Goal: Task Accomplishment & Management: Manage account settings

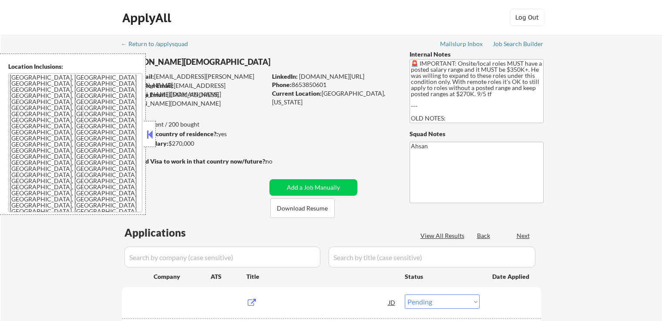
select select ""pending""
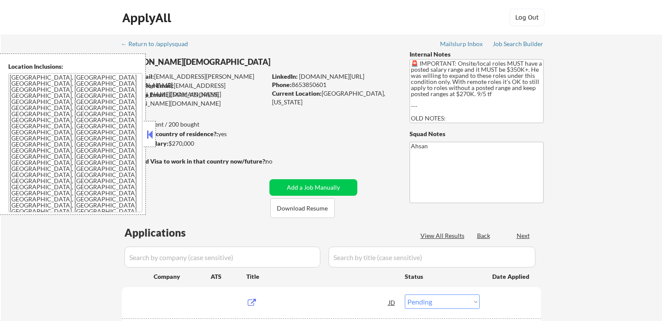
select select ""pending""
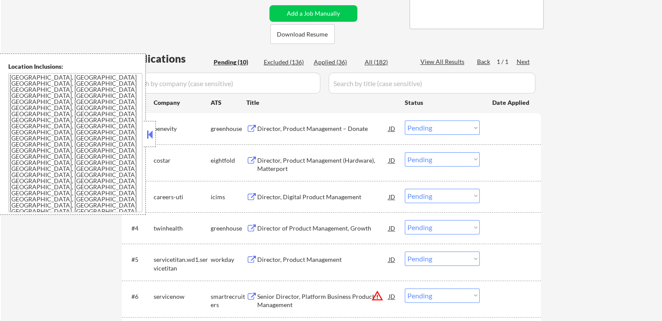
scroll to position [218, 0]
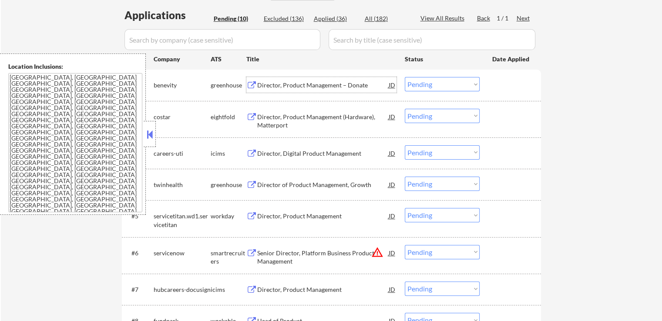
click at [264, 83] on div "Director, Product Management – Donate" at bounding box center [323, 85] width 132 height 9
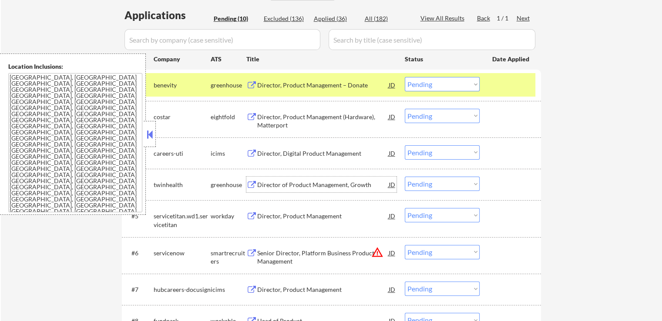
click at [272, 186] on div "Director of Product Management, Growth" at bounding box center [323, 185] width 132 height 9
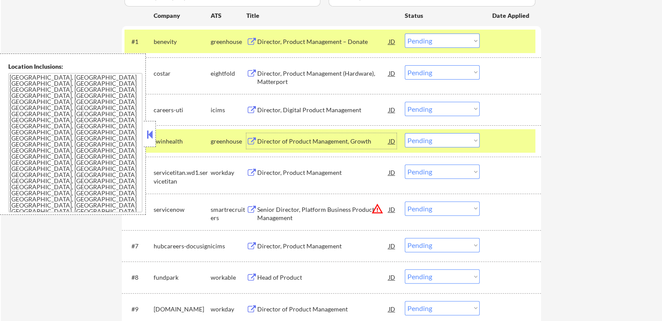
scroll to position [305, 0]
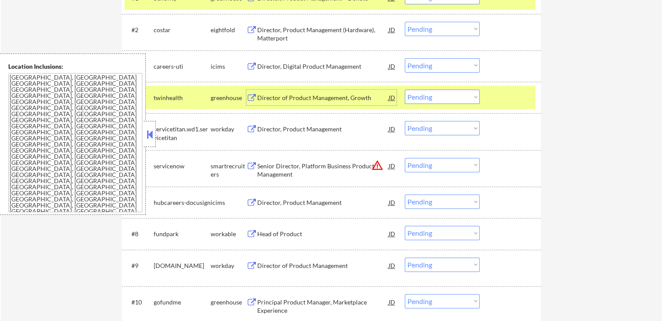
click at [435, 100] on select "Choose an option... Pending Applied Excluded (Questions) Excluded (Expired) Exc…" at bounding box center [442, 97] width 75 height 14
click at [405, 90] on select "Choose an option... Pending Applied Excluded (Questions) Excluded (Expired) Exc…" at bounding box center [442, 97] width 75 height 14
select select ""pending""
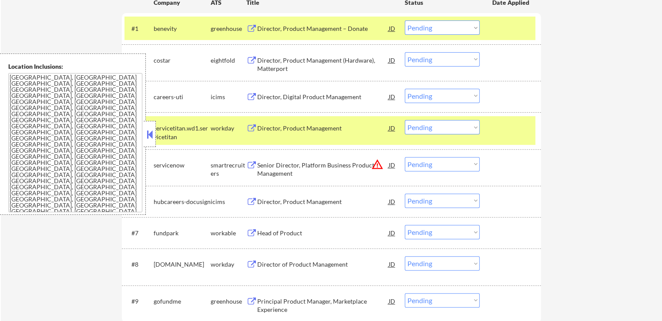
scroll to position [218, 0]
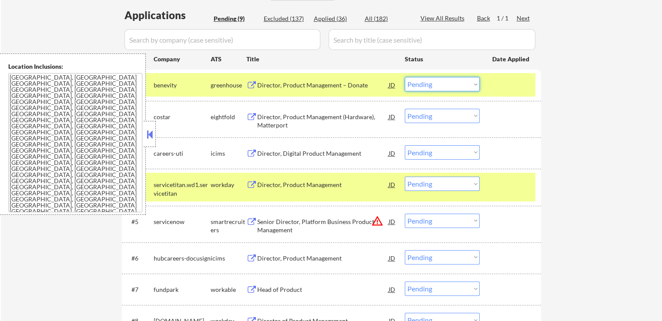
click at [429, 88] on select "Choose an option... Pending Applied Excluded (Questions) Excluded (Expired) Exc…" at bounding box center [442, 84] width 75 height 14
click at [405, 77] on select "Choose an option... Pending Applied Excluded (Questions) Excluded (Expired) Exc…" at bounding box center [442, 84] width 75 height 14
click at [500, 83] on div at bounding box center [512, 85] width 38 height 16
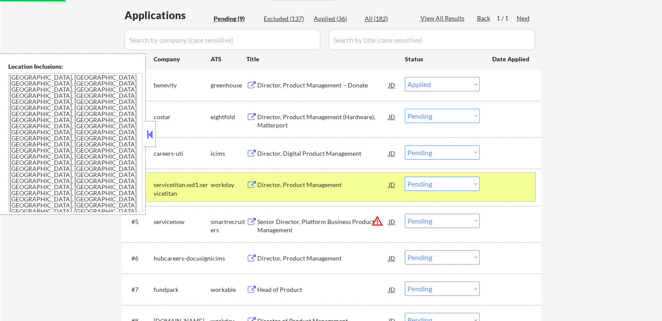
click at [517, 185] on div at bounding box center [512, 185] width 38 height 16
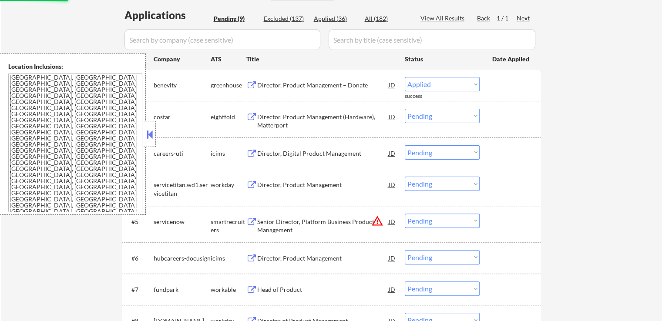
select select ""pending""
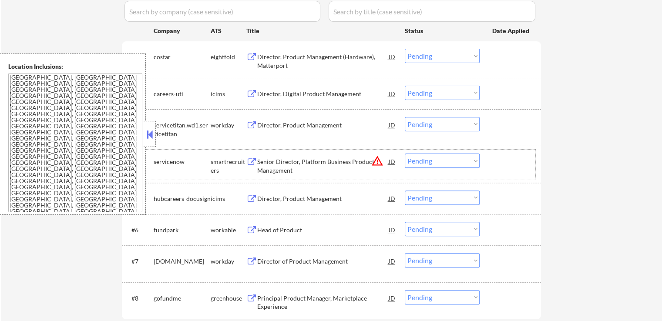
scroll to position [261, 0]
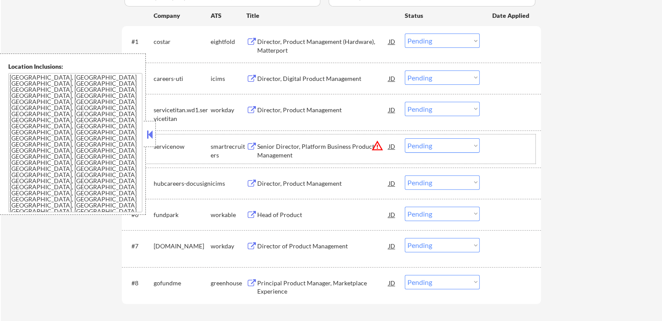
click at [284, 154] on div "Senior Director, Platform Business Product Management" at bounding box center [323, 150] width 132 height 17
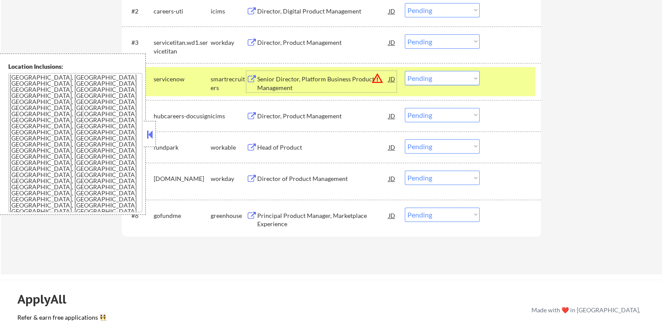
scroll to position [348, 0]
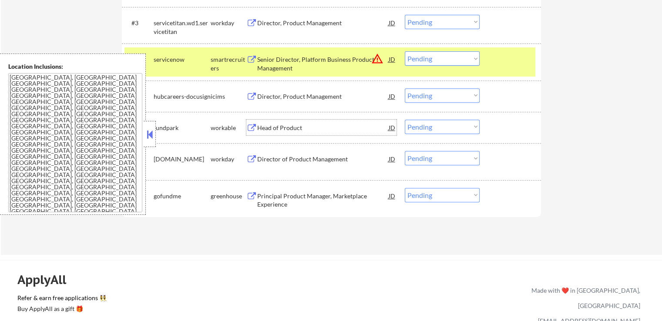
click at [267, 128] on div "Head of Product" at bounding box center [323, 128] width 132 height 9
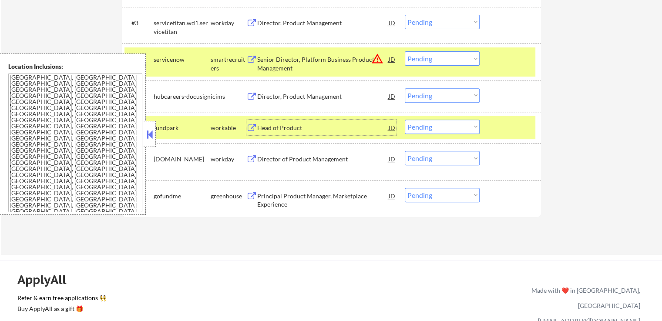
click at [272, 193] on div "Principal Product Manager, Marketplace Experience" at bounding box center [323, 200] width 132 height 17
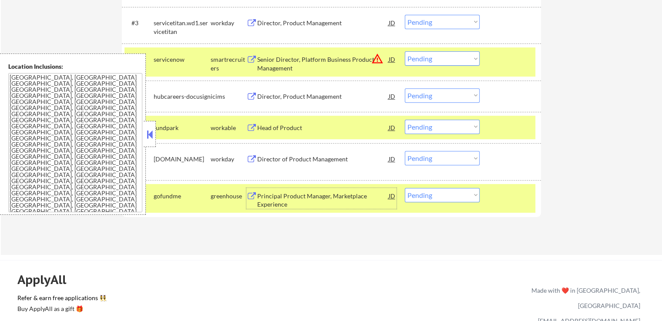
scroll to position [392, 0]
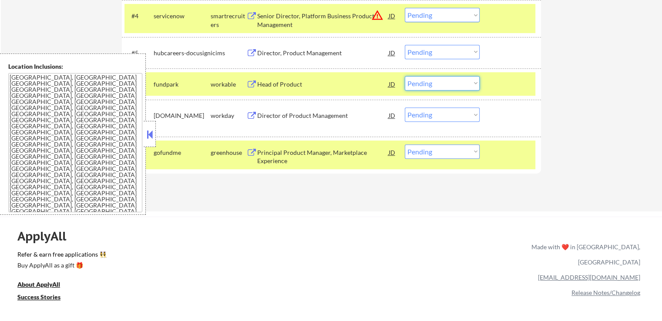
click at [440, 82] on select "Choose an option... Pending Applied Excluded (Questions) Excluded (Expired) Exc…" at bounding box center [442, 83] width 75 height 14
click at [405, 76] on select "Choose an option... Pending Applied Excluded (Questions) Excluded (Expired) Exc…" at bounding box center [442, 83] width 75 height 14
select select ""pending""
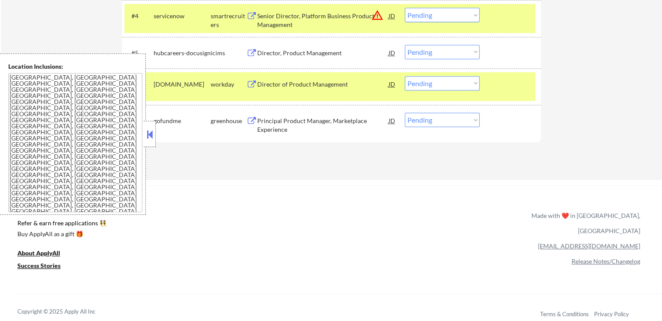
click at [447, 122] on select "Choose an option... Pending Applied Excluded (Questions) Excluded (Expired) Exc…" at bounding box center [442, 120] width 75 height 14
select select ""applied""
click at [405, 113] on select "Choose an option... Pending Applied Excluded (Questions) Excluded (Expired) Exc…" at bounding box center [442, 120] width 75 height 14
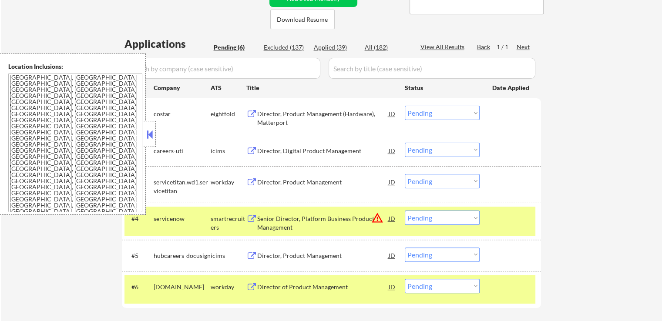
scroll to position [261, 0]
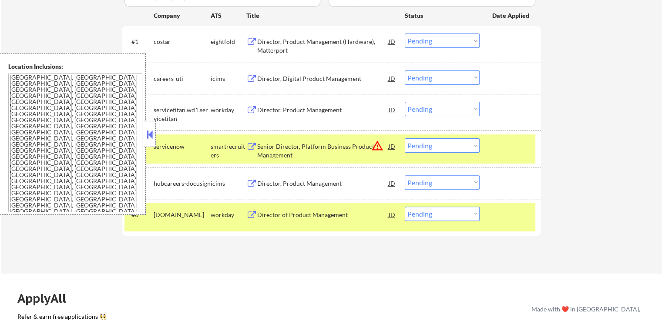
click at [446, 158] on div "#4 servicenow smartrecruiters Senior Director, Platform Business Product Manage…" at bounding box center [330, 149] width 411 height 29
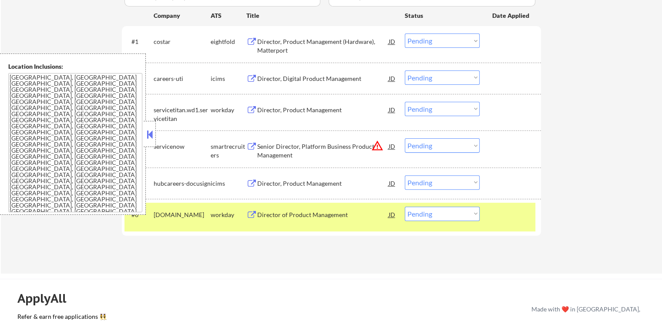
click at [446, 145] on select "Choose an option... Pending Applied Excluded (Questions) Excluded (Expired) Exc…" at bounding box center [442, 145] width 75 height 14
click at [405, 138] on select "Choose an option... Pending Applied Excluded (Questions) Excluded (Expired) Exc…" at bounding box center [442, 145] width 75 height 14
click at [580, 137] on div "← Return to /applysquad Mailslurp Inbox Job Search Builder [PERSON_NAME] User E…" at bounding box center [332, 24] width 662 height 500
select select ""pending""
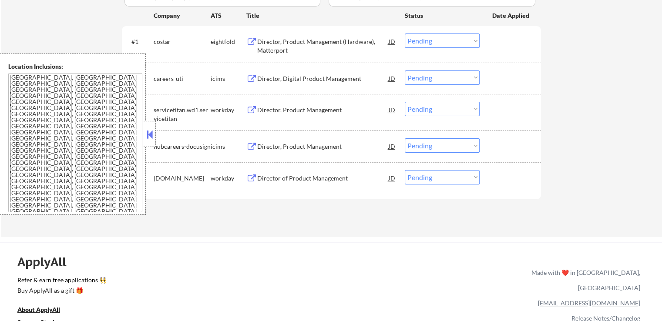
click at [266, 110] on div "Director, Product Management" at bounding box center [323, 110] width 132 height 9
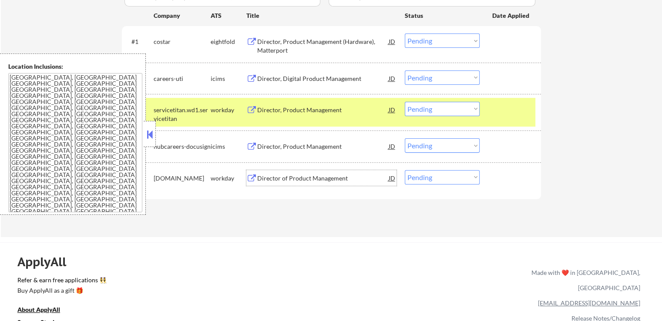
click at [277, 179] on div "Director of Product Management" at bounding box center [323, 178] width 132 height 9
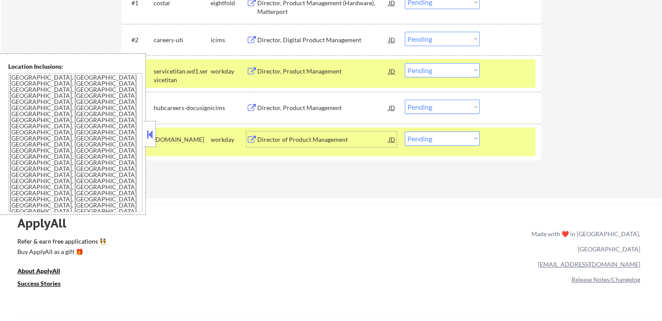
scroll to position [305, 0]
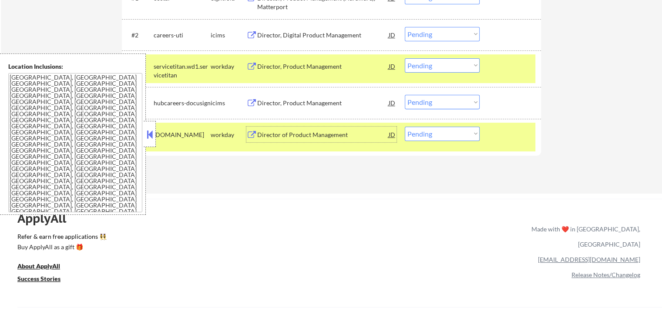
click at [456, 134] on select "Choose an option... Pending Applied Excluded (Questions) Excluded (Expired) Exc…" at bounding box center [442, 134] width 75 height 14
select select ""excluded__salary_""
click at [405, 127] on select "Choose an option... Pending Applied Excluded (Questions) Excluded (Expired) Exc…" at bounding box center [442, 134] width 75 height 14
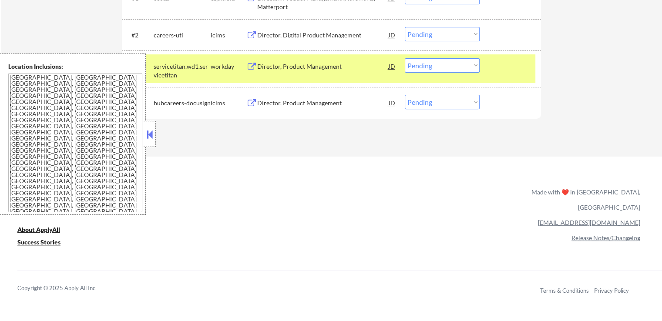
scroll to position [261, 0]
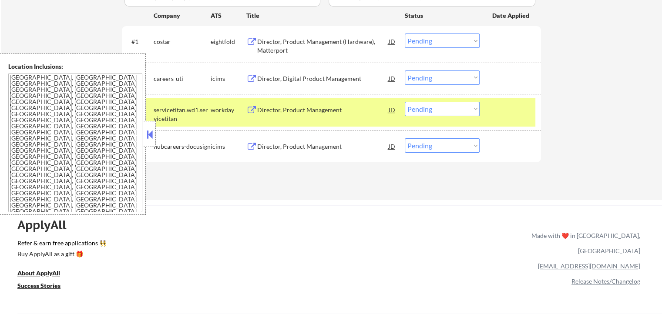
click at [390, 42] on div "JD" at bounding box center [392, 42] width 9 height 16
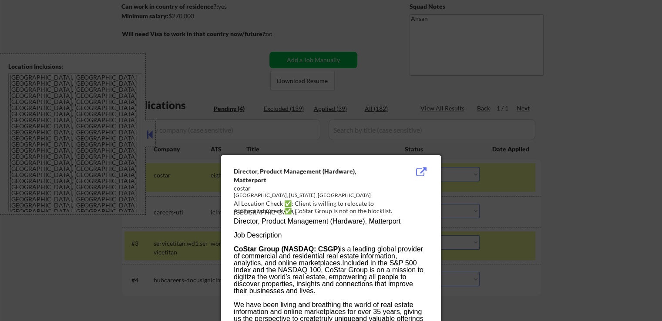
scroll to position [131, 0]
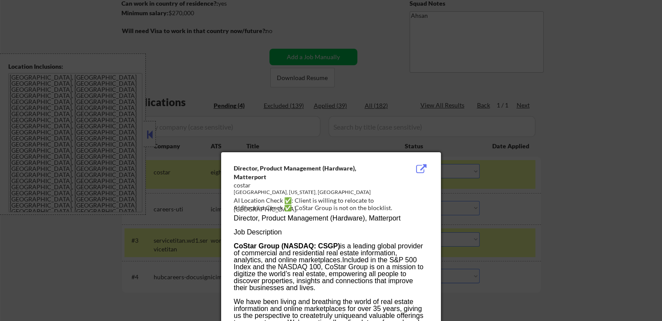
click at [360, 194] on div "[GEOGRAPHIC_DATA], [US_STATE], [GEOGRAPHIC_DATA]" at bounding box center [309, 192] width 151 height 7
click at [574, 162] on div at bounding box center [331, 160] width 662 height 321
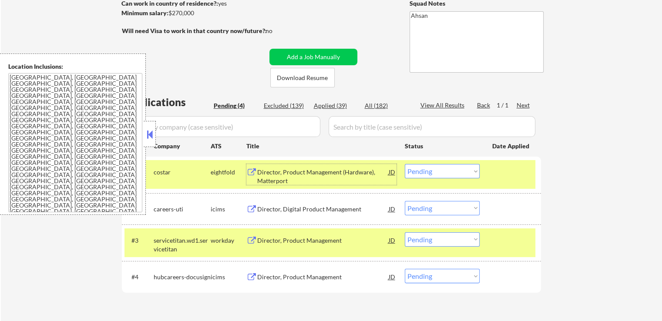
click at [307, 171] on div "Director, Product Management (Hardware), Matterport" at bounding box center [323, 176] width 132 height 17
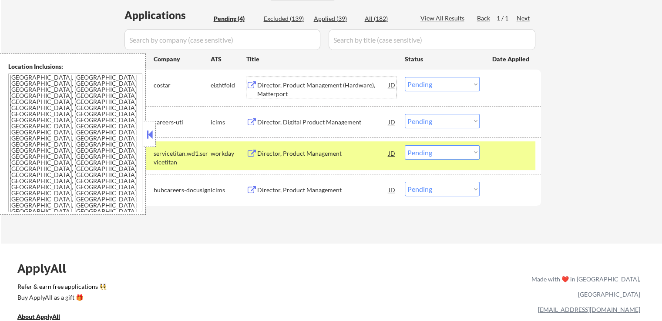
scroll to position [261, 0]
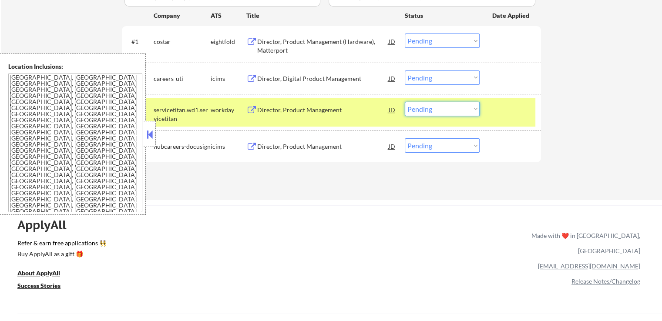
click at [437, 108] on select "Choose an option... Pending Applied Excluded (Questions) Excluded (Expired) Exc…" at bounding box center [442, 109] width 75 height 14
click at [405, 102] on select "Choose an option... Pending Applied Excluded (Questions) Excluded (Expired) Exc…" at bounding box center [442, 109] width 75 height 14
select select ""pending""
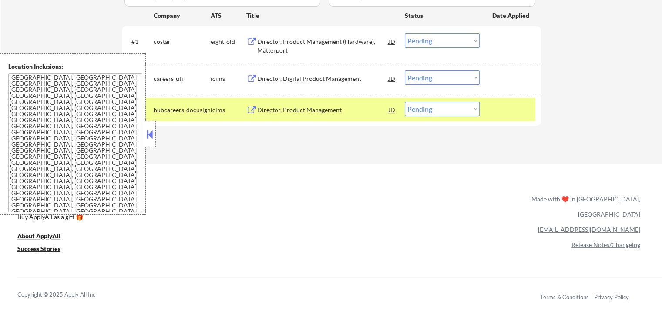
click at [421, 41] on select "Choose an option... Pending Applied Excluded (Questions) Excluded (Expired) Exc…" at bounding box center [442, 41] width 75 height 14
click at [405, 34] on select "Choose an option... Pending Applied Excluded (Questions) Excluded (Expired) Exc…" at bounding box center [442, 41] width 75 height 14
select select ""pending""
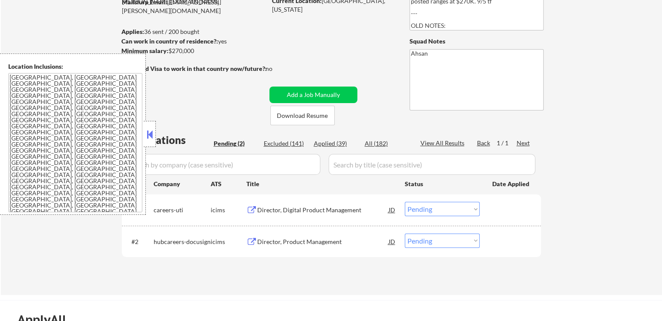
scroll to position [87, 0]
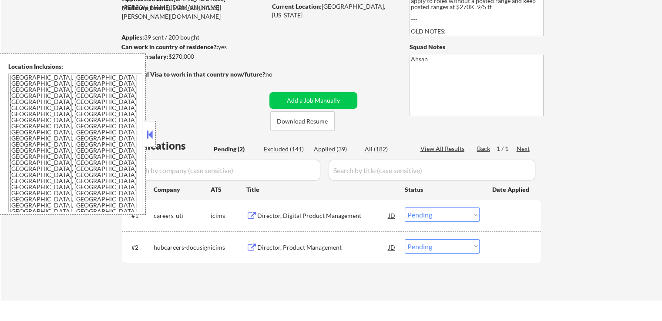
click at [596, 38] on div "← Return to /applysquad Mailslurp Inbox Job Search Builder [PERSON_NAME] User E…" at bounding box center [332, 124] width 662 height 353
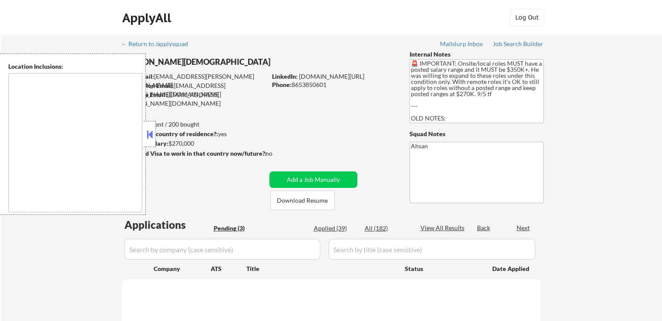
select select ""pending""
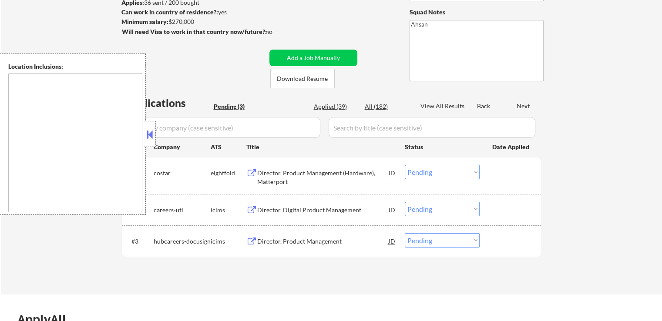
scroll to position [131, 0]
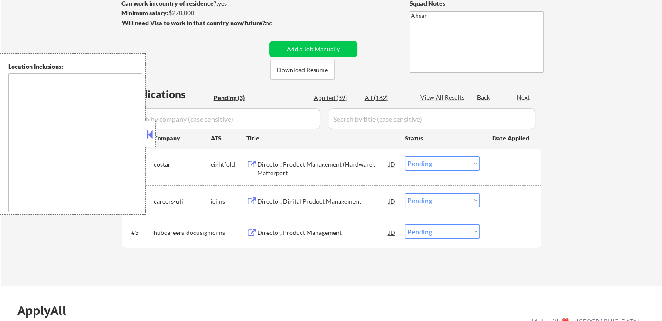
type textarea "[GEOGRAPHIC_DATA], [GEOGRAPHIC_DATA] [GEOGRAPHIC_DATA], [GEOGRAPHIC_DATA] [GEOG…"
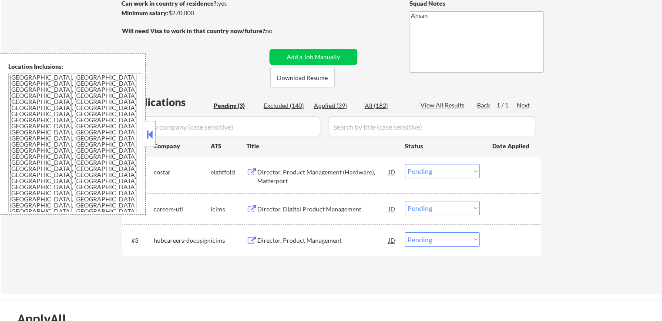
click at [334, 105] on div "Applied (39)" at bounding box center [336, 105] width 44 height 9
select select ""applied""
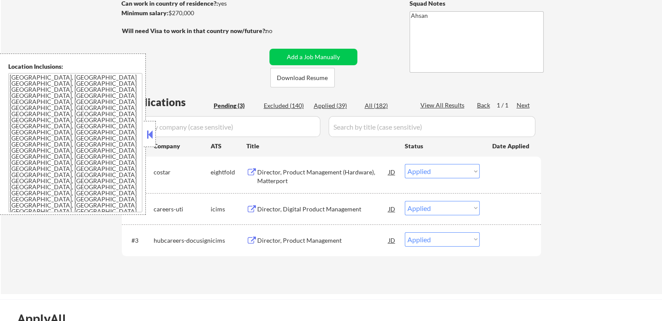
select select ""applied""
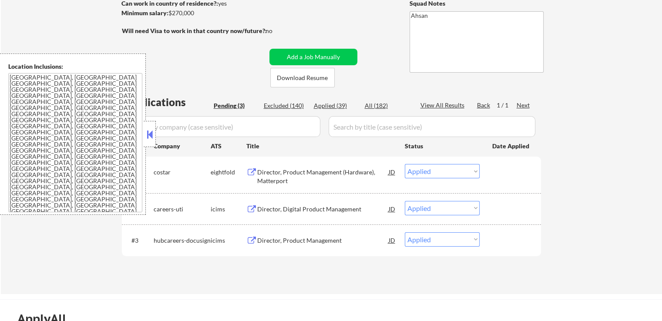
select select ""applied""
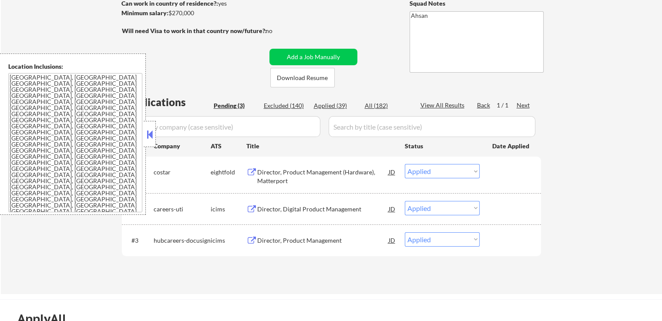
select select ""applied""
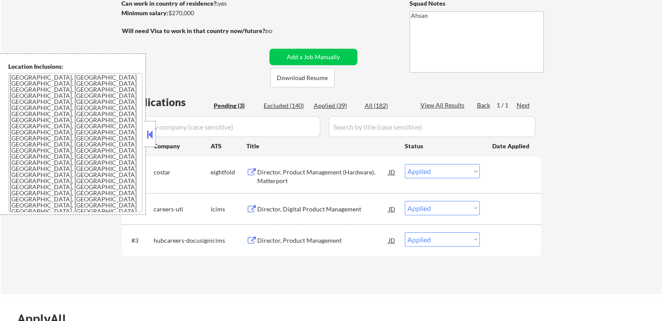
select select ""applied""
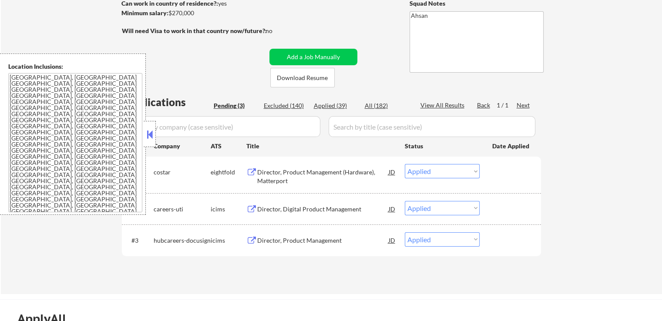
select select ""applied""
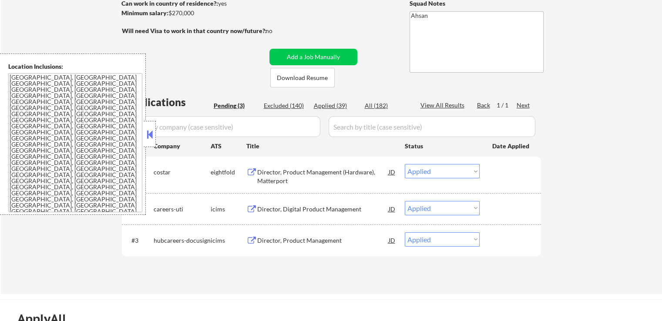
select select ""applied""
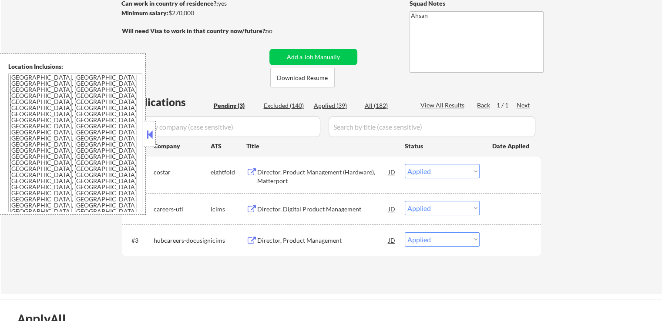
select select ""applied""
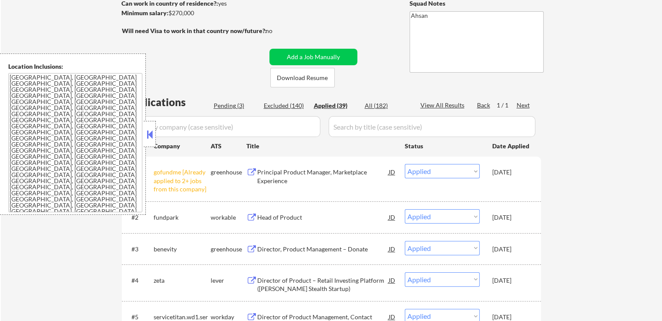
select select ""applied""
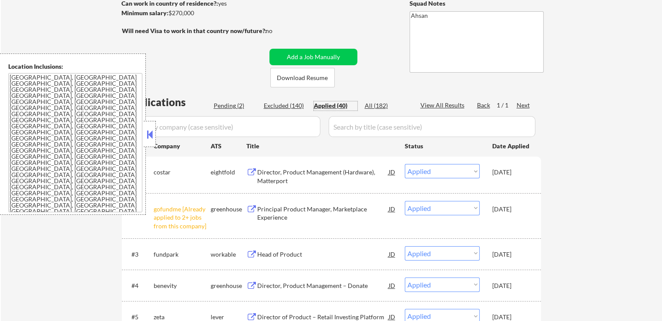
scroll to position [174, 0]
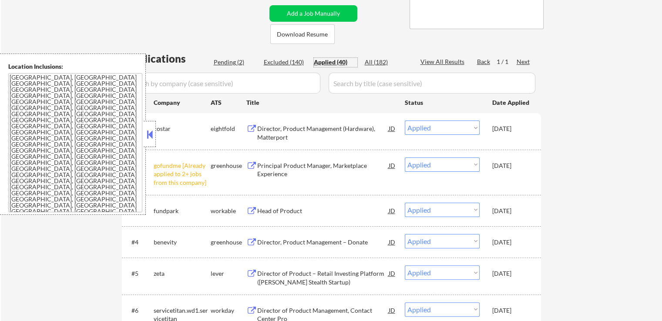
click at [270, 170] on div "Principal Product Manager, Marketplace Experience" at bounding box center [323, 170] width 132 height 17
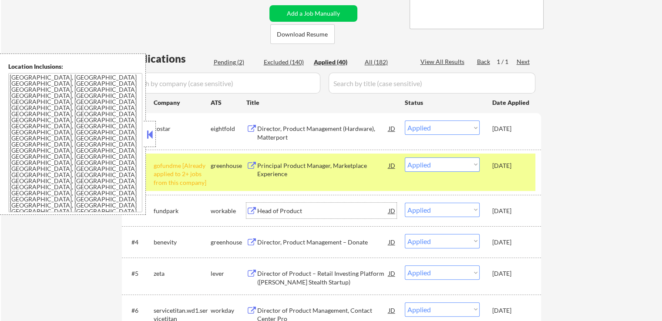
click at [258, 211] on div "Head of Product" at bounding box center [323, 211] width 132 height 9
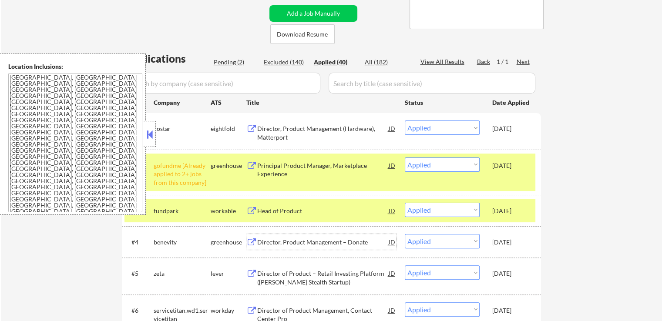
click at [259, 240] on div "Director, Product Management – Donate" at bounding box center [323, 242] width 132 height 9
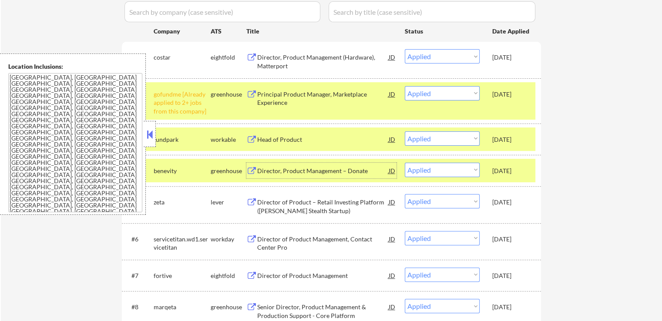
scroll to position [261, 0]
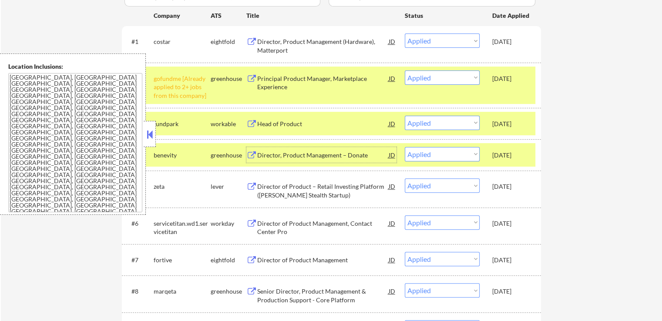
click at [419, 78] on select "Choose an option... Pending Applied Excluded (Questions) Excluded (Expired) Exc…" at bounding box center [442, 78] width 75 height 14
click at [405, 71] on select "Choose an option... Pending Applied Excluded (Questions) Excluded (Expired) Exc…" at bounding box center [442, 78] width 75 height 14
select select ""applied""
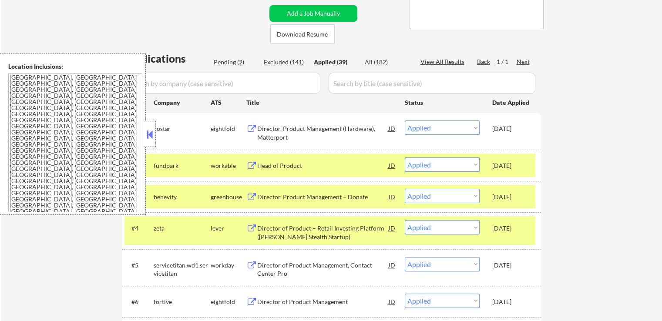
scroll to position [174, 0]
